Goal: Check status

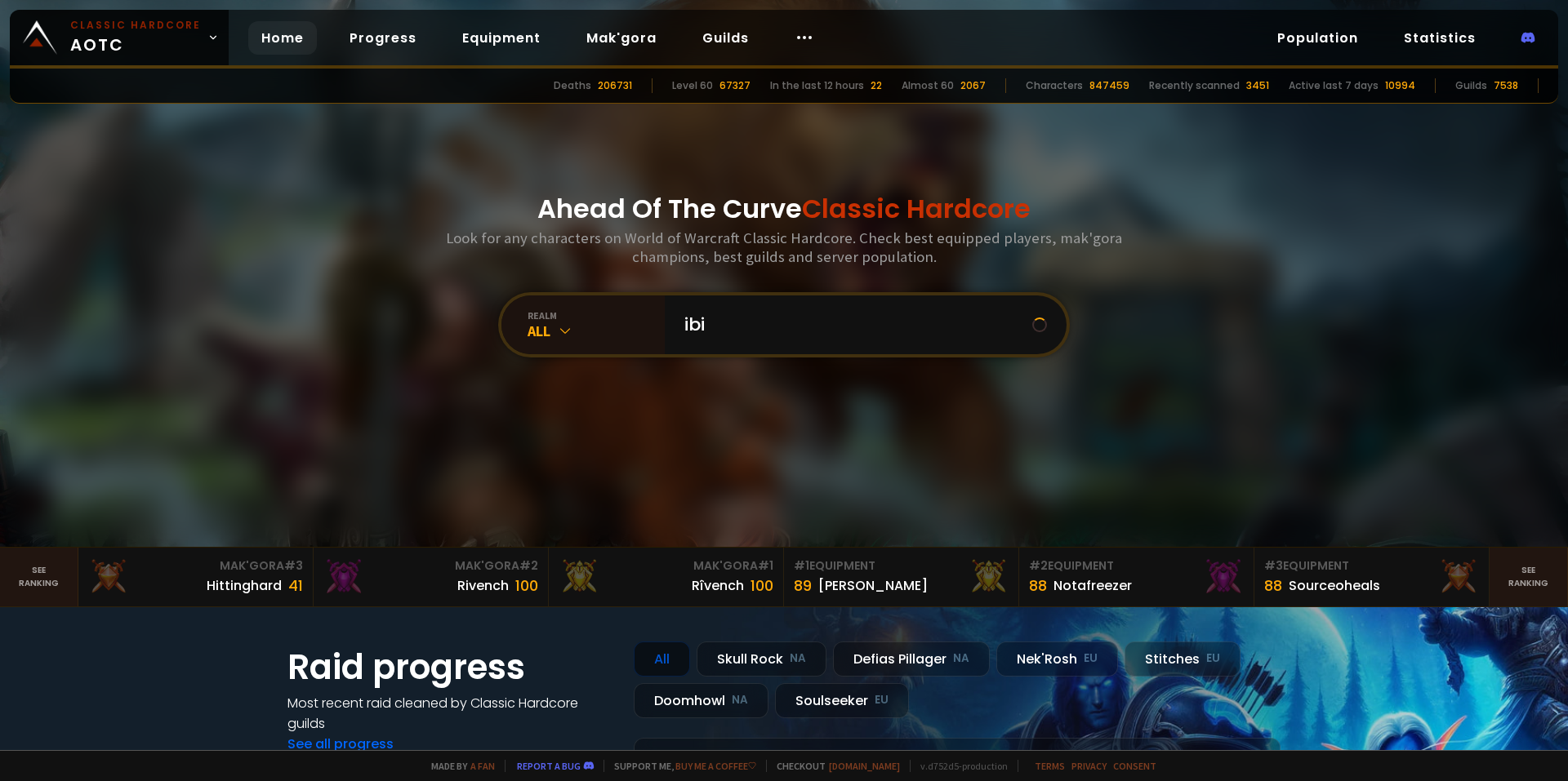
type input "ibis"
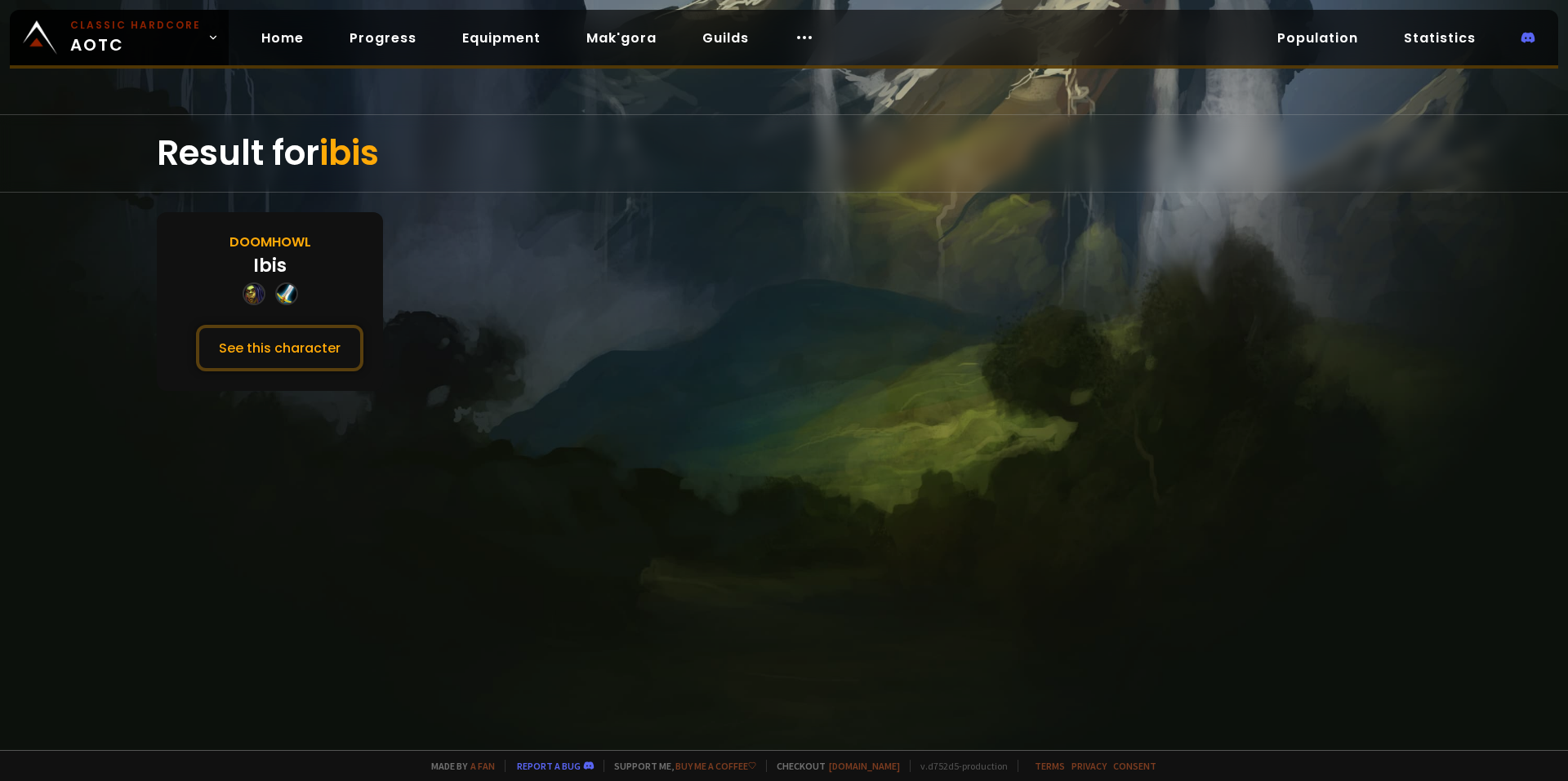
click at [328, 322] on div "Doomhowl Ibis See this character" at bounding box center [270, 302] width 226 height 179
click at [313, 345] on button "See this character" at bounding box center [280, 348] width 168 height 46
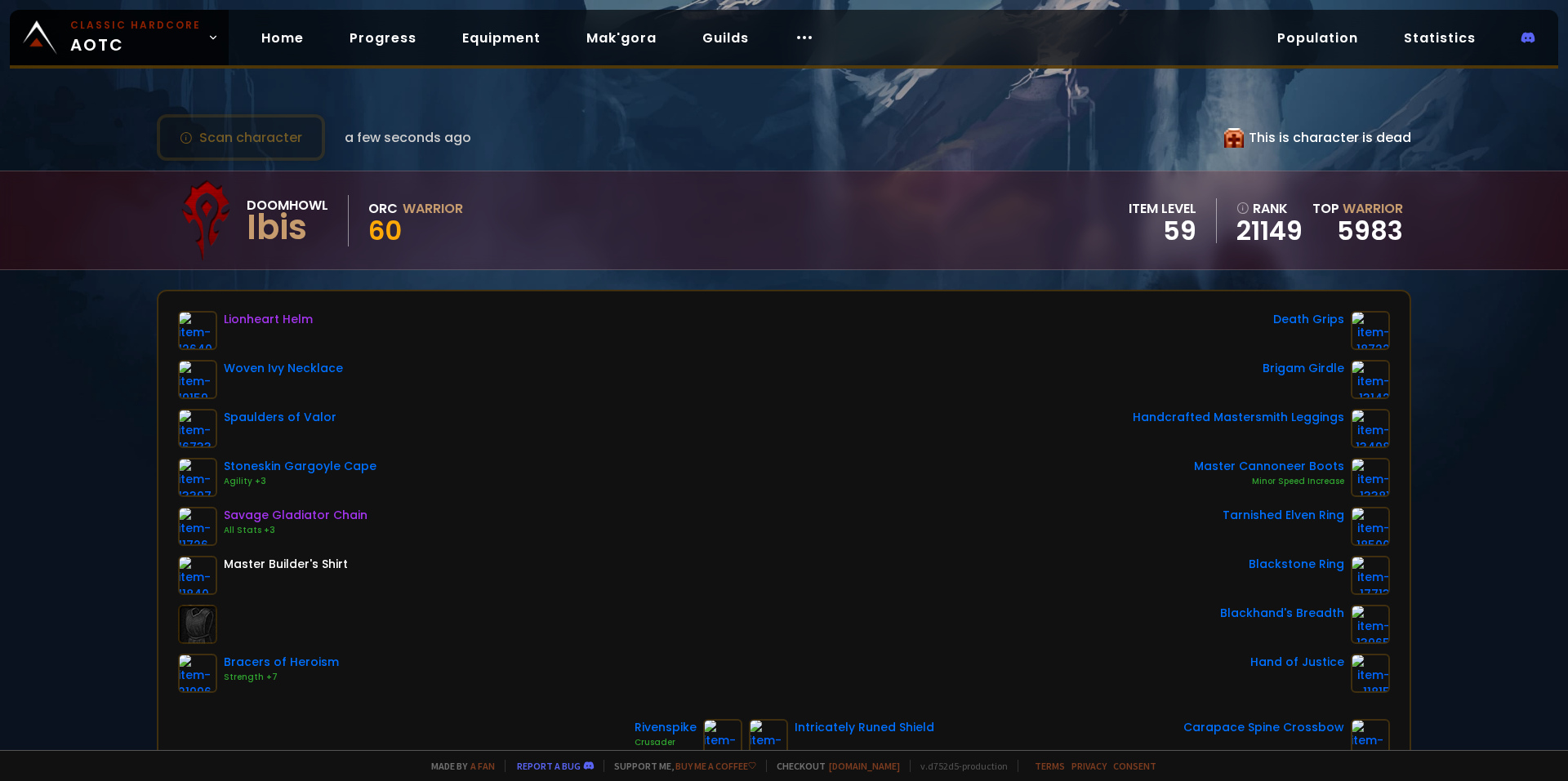
click at [690, 115] on div "Scan character a few seconds ago This is character is dead" at bounding box center [784, 137] width 1255 height 46
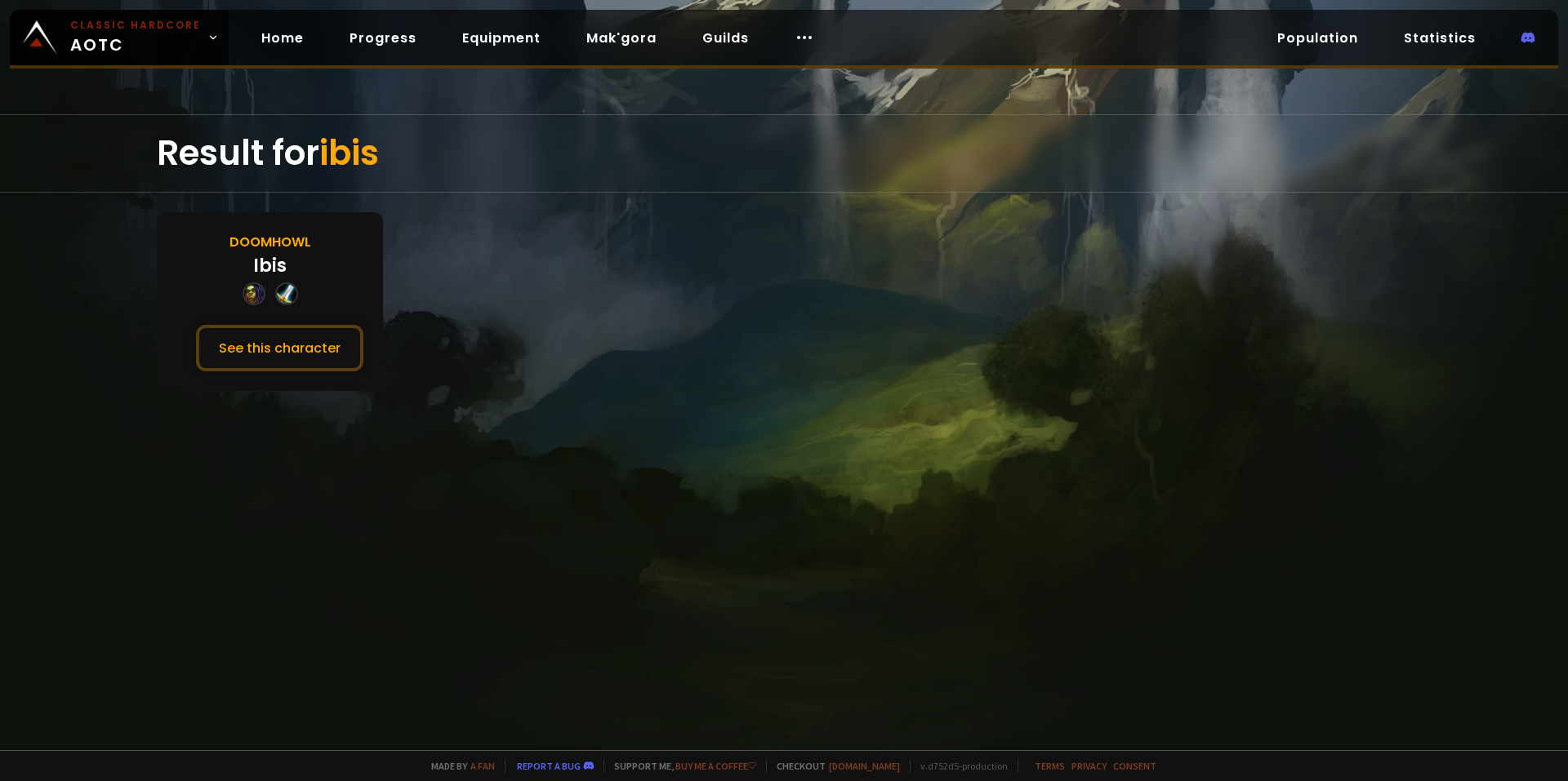
drag, startPoint x: 708, startPoint y: 172, endPoint x: 698, endPoint y: 167, distance: 11.2
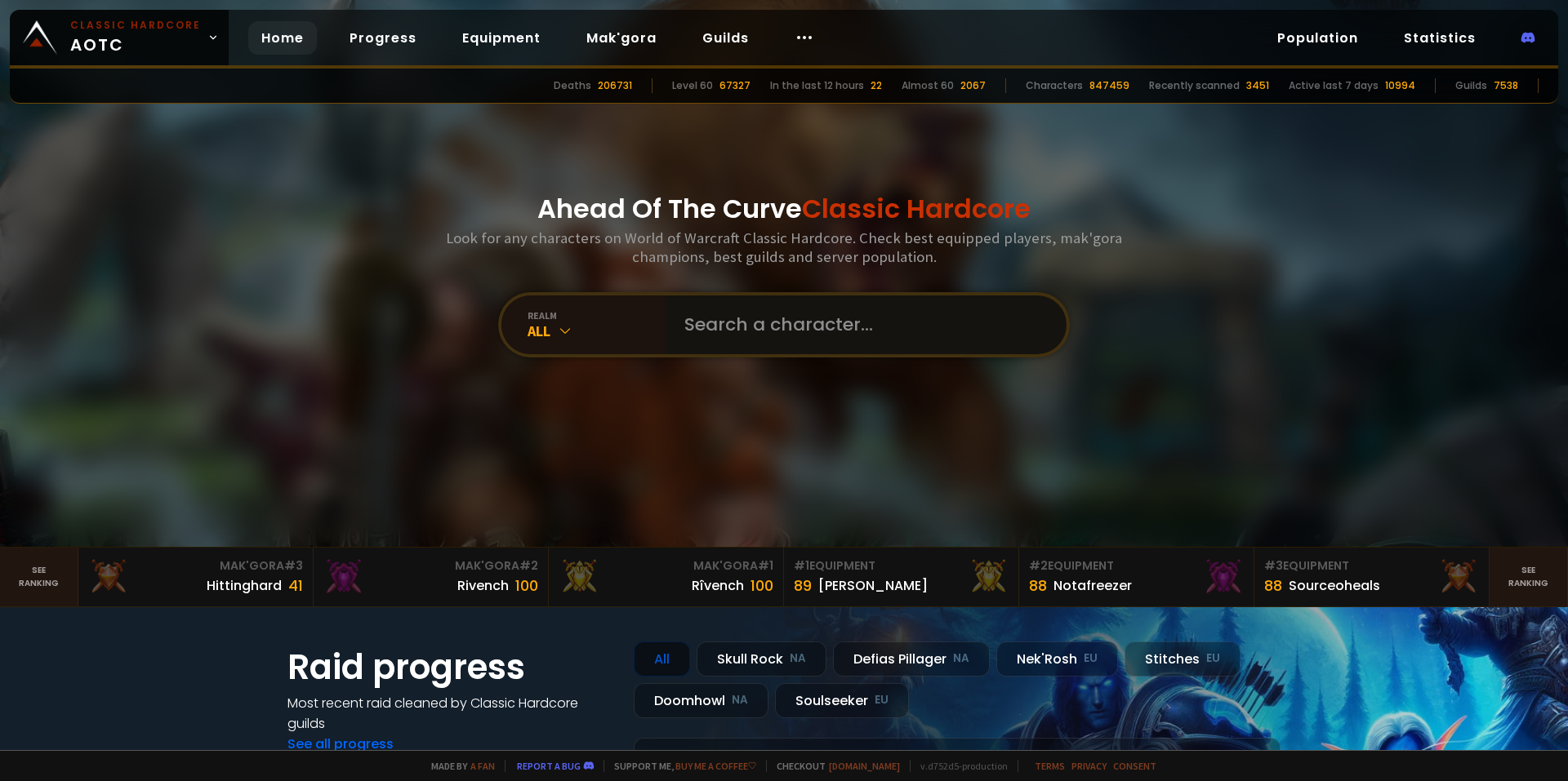
click at [785, 317] on input "text" at bounding box center [861, 325] width 372 height 59
type input "[PERSON_NAME]"
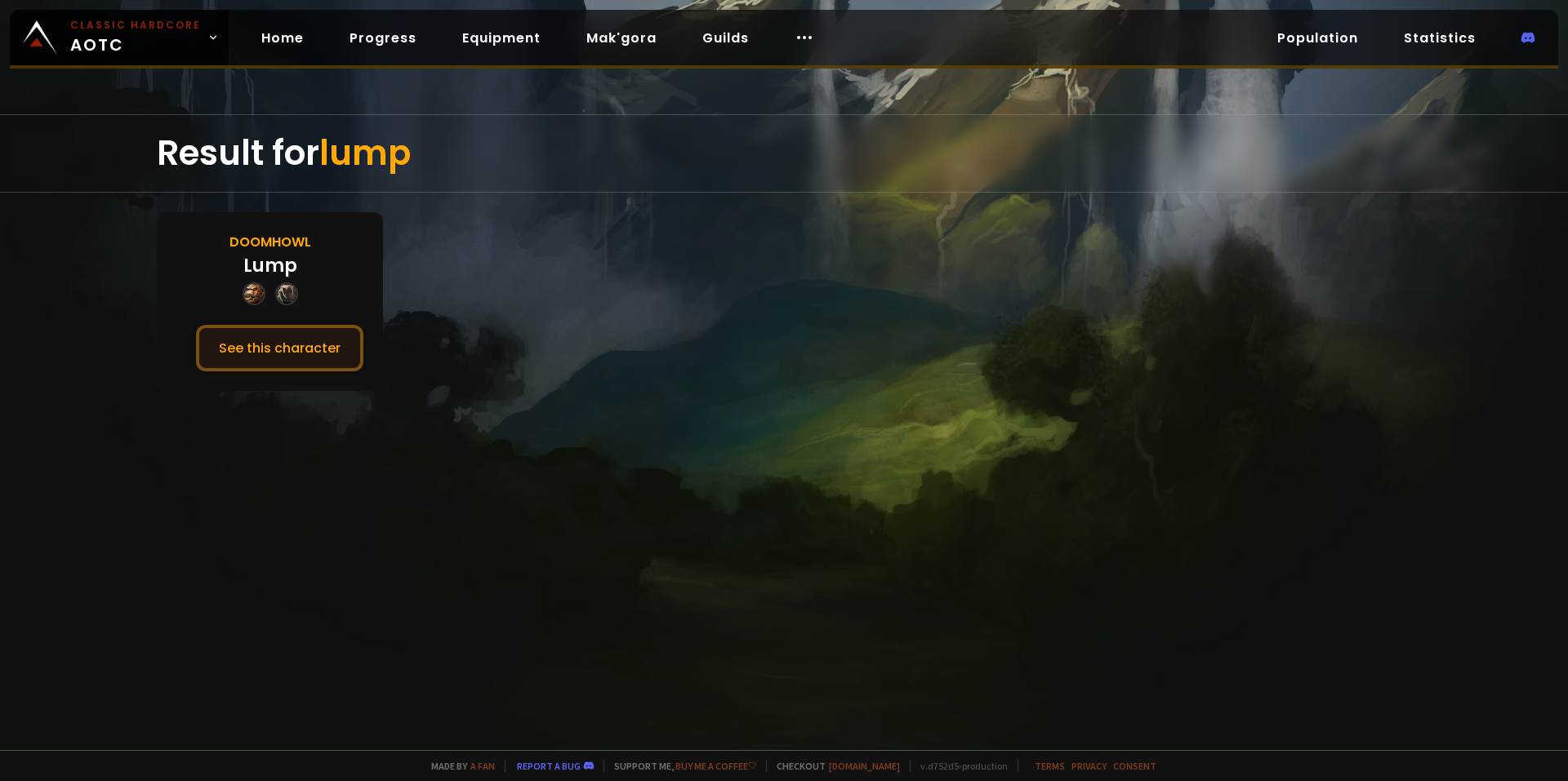
click at [310, 346] on button "See this character" at bounding box center [280, 348] width 168 height 46
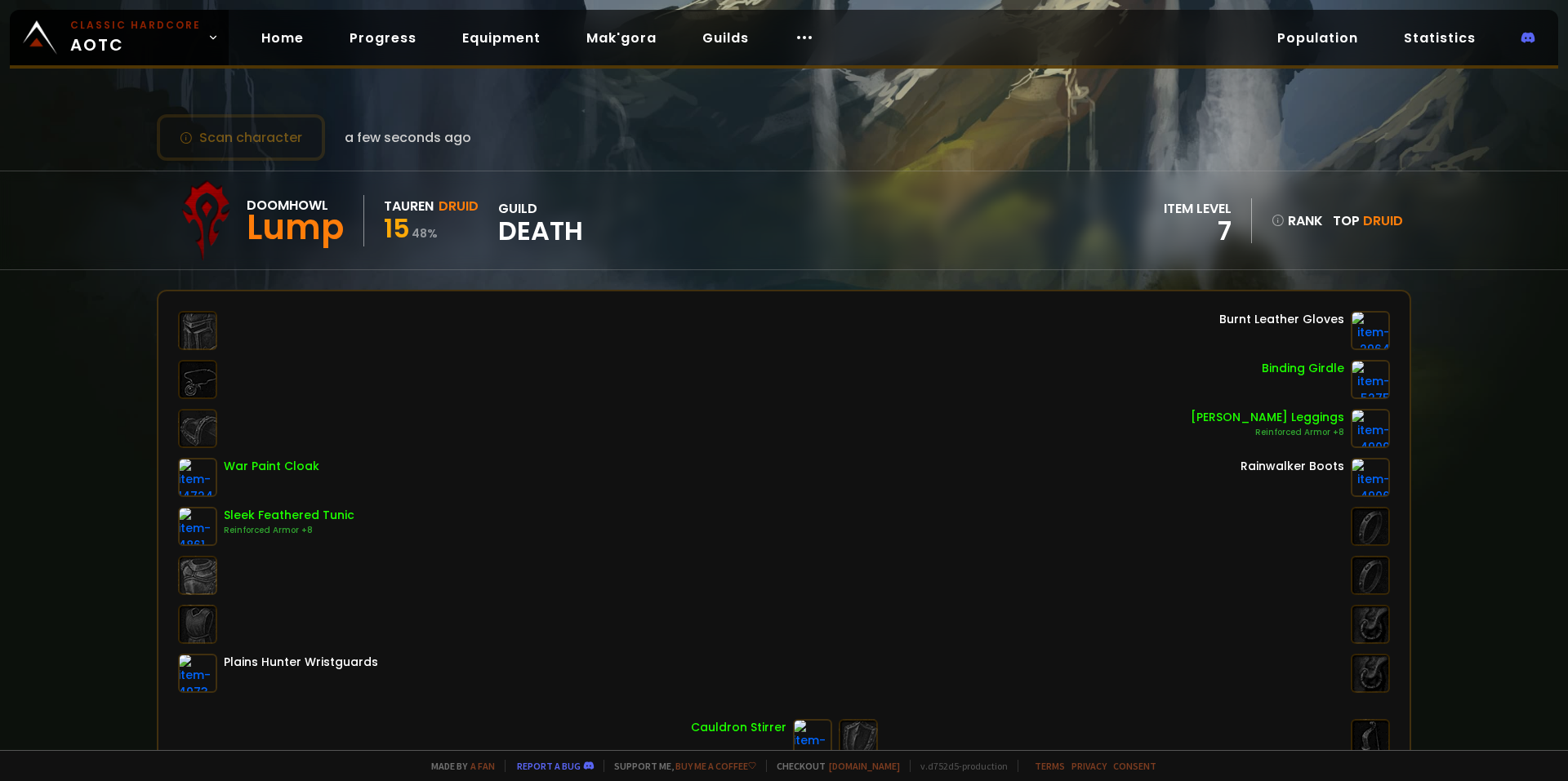
drag, startPoint x: 522, startPoint y: 228, endPoint x: 531, endPoint y: 229, distance: 9.1
